Goal: Transaction & Acquisition: Book appointment/travel/reservation

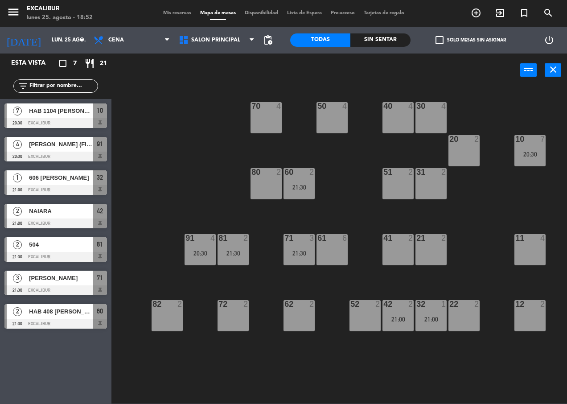
click at [83, 245] on span "504" at bounding box center [61, 244] width 64 height 9
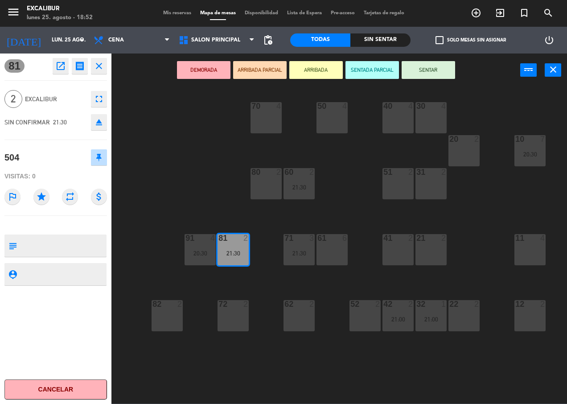
click at [64, 62] on icon "open_in_new" at bounding box center [60, 66] width 11 height 11
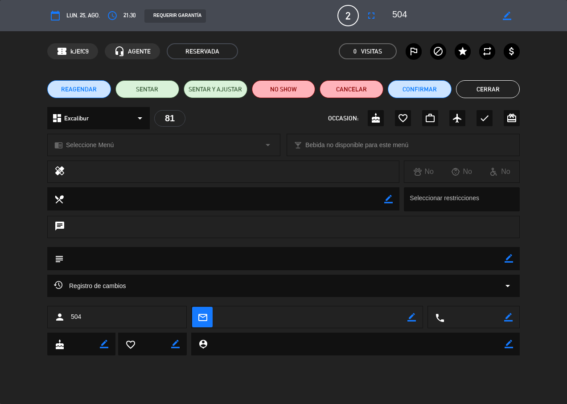
click at [102, 318] on div "person 504" at bounding box center [117, 317] width 140 height 22
click at [145, 319] on div "person 504" at bounding box center [117, 317] width 140 height 22
click at [146, 319] on div "person 504" at bounding box center [117, 317] width 140 height 22
click at [508, 13] on icon "border_color" at bounding box center [507, 16] width 8 height 8
click at [83, 312] on div "person 504" at bounding box center [117, 317] width 140 height 22
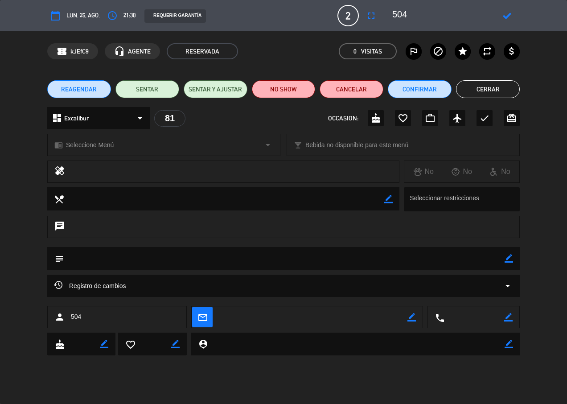
click at [83, 312] on div "person 504" at bounding box center [117, 317] width 140 height 22
click at [102, 316] on div "person 504" at bounding box center [117, 317] width 140 height 22
drag, startPoint x: 103, startPoint y: 316, endPoint x: 151, endPoint y: 319, distance: 48.3
click at [105, 315] on div "person 504" at bounding box center [117, 317] width 140 height 22
click at [403, 16] on textarea at bounding box center [443, 16] width 102 height 16
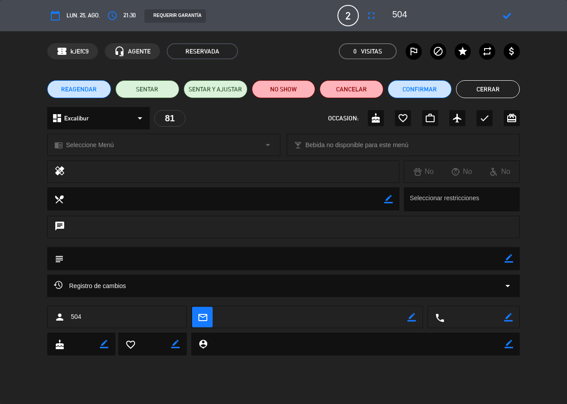
click at [403, 16] on textarea at bounding box center [443, 16] width 102 height 16
click at [410, 16] on textarea at bounding box center [443, 16] width 102 height 16
type textarea "504 [PERSON_NAME]"
click at [503, 17] on icon at bounding box center [507, 16] width 8 height 8
click at [481, 91] on button "Cerrar" at bounding box center [488, 89] width 64 height 18
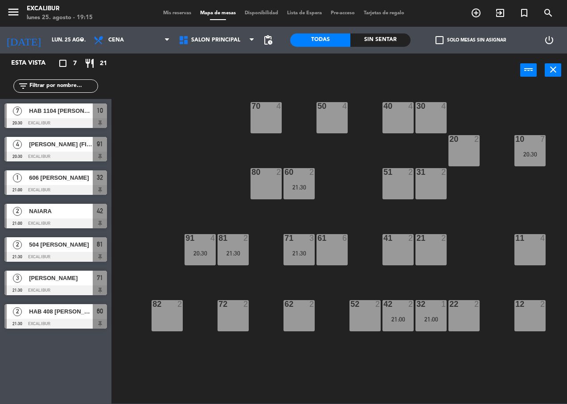
click at [395, 124] on div "40 4" at bounding box center [398, 117] width 31 height 31
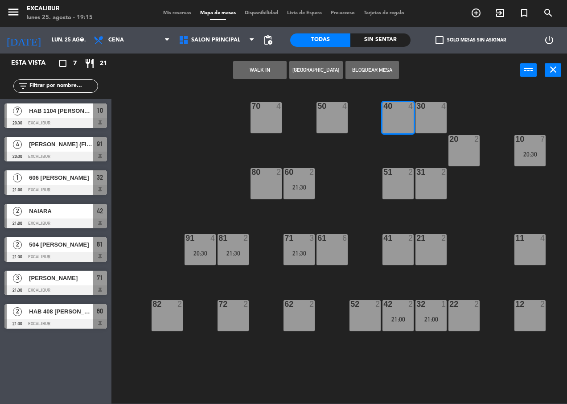
click at [305, 68] on button "[GEOGRAPHIC_DATA]" at bounding box center [316, 70] width 54 height 18
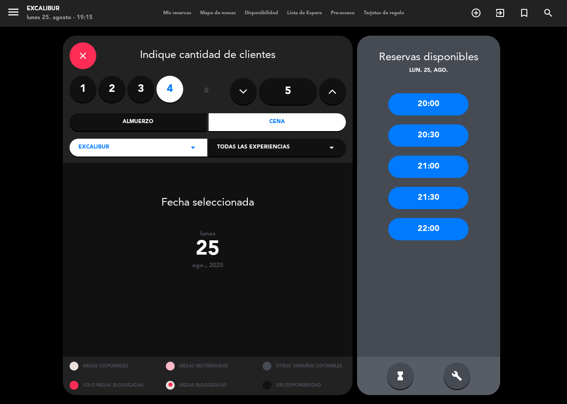
click at [325, 94] on button at bounding box center [332, 91] width 27 height 27
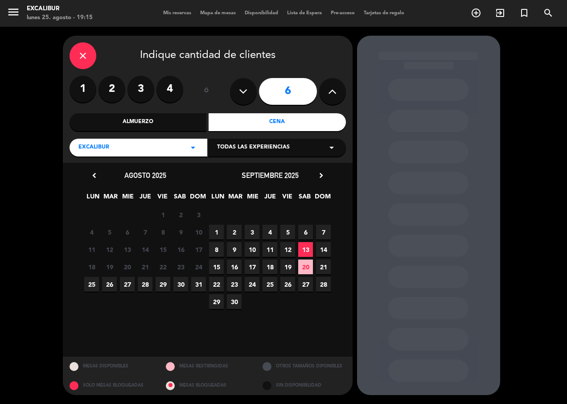
click at [90, 284] on span "25" at bounding box center [91, 284] width 15 height 15
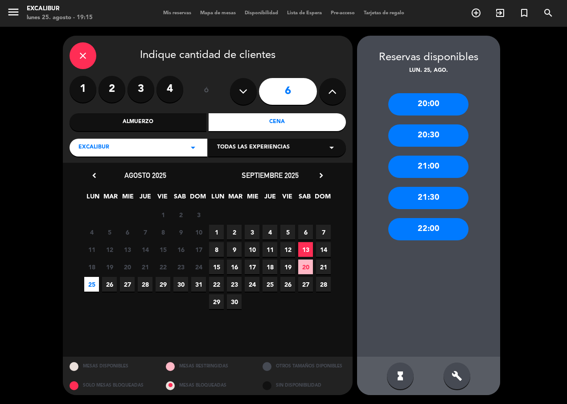
click at [414, 132] on div "20:30" at bounding box center [428, 135] width 80 height 22
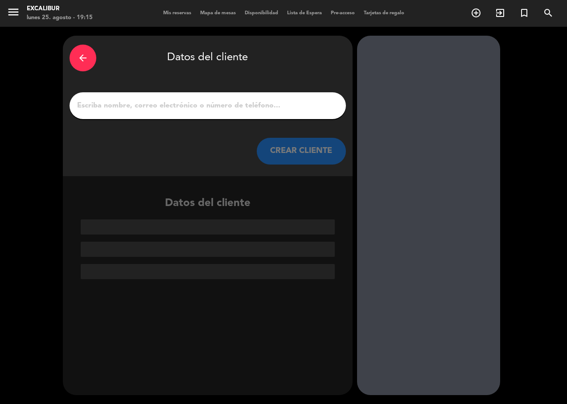
click at [299, 100] on input "1" at bounding box center [207, 105] width 263 height 12
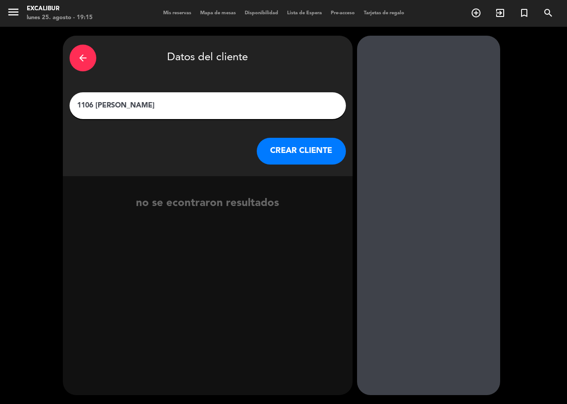
type input "1106 [PERSON_NAME]"
click at [298, 150] on button "CREAR CLIENTE" at bounding box center [301, 151] width 89 height 27
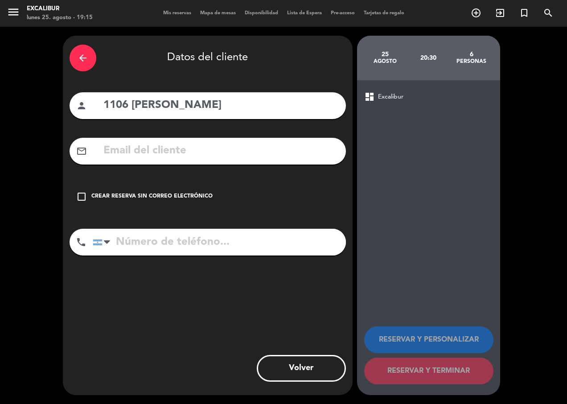
click at [182, 204] on div "check_box_outline_blank Crear reserva sin correo electrónico" at bounding box center [208, 196] width 276 height 27
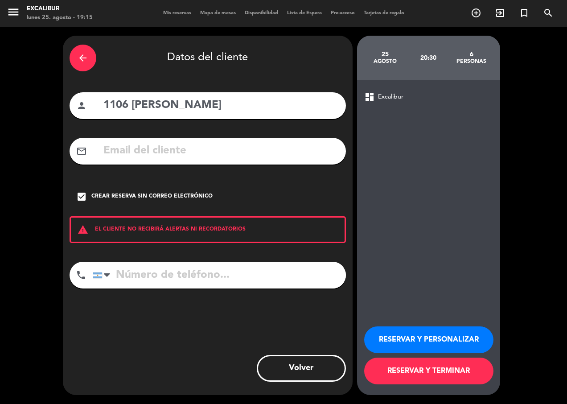
click at [410, 374] on button "RESERVAR Y TERMINAR" at bounding box center [428, 371] width 129 height 27
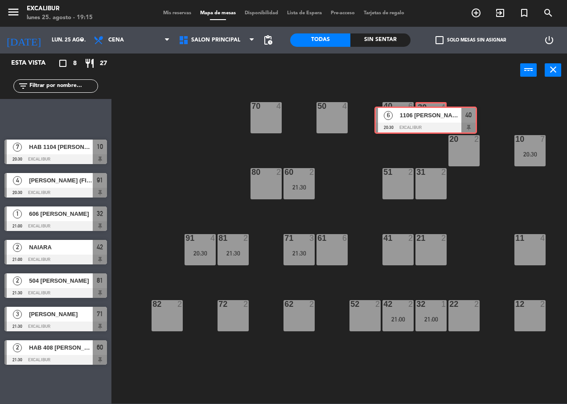
drag, startPoint x: 74, startPoint y: 117, endPoint x: 425, endPoint y: 120, distance: 351.0
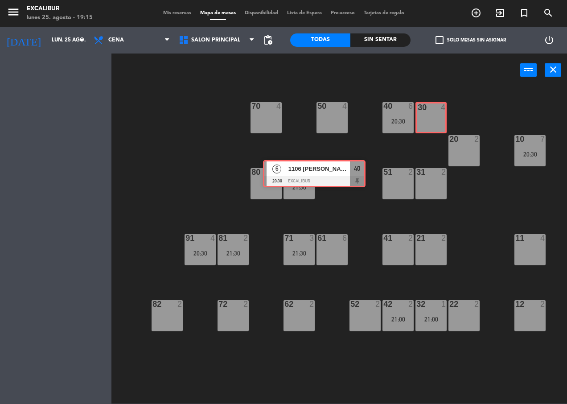
click at [425, 120] on div "Esta vista crop_square 8 restaurant 27 filter_list 6 1106 [PERSON_NAME] 20:30 E…" at bounding box center [283, 229] width 567 height 350
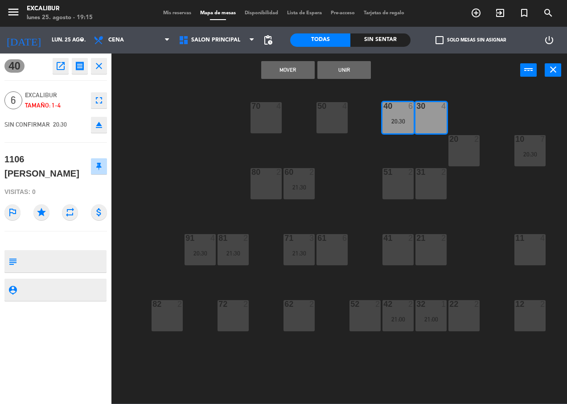
click at [163, 92] on div "70 4 50 4 40 6 20:30 30 4 20 2 10 7 20:30 60 2 21:30 51 2 31 2 80 2 81 2 21:30 …" at bounding box center [342, 245] width 450 height 317
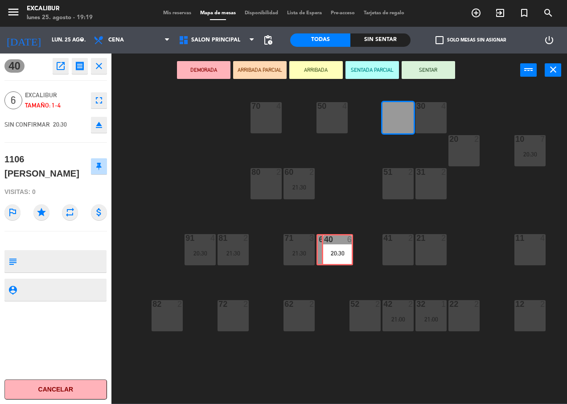
drag, startPoint x: 401, startPoint y: 121, endPoint x: 340, endPoint y: 253, distance: 145.3
